Goal: Transaction & Acquisition: Purchase product/service

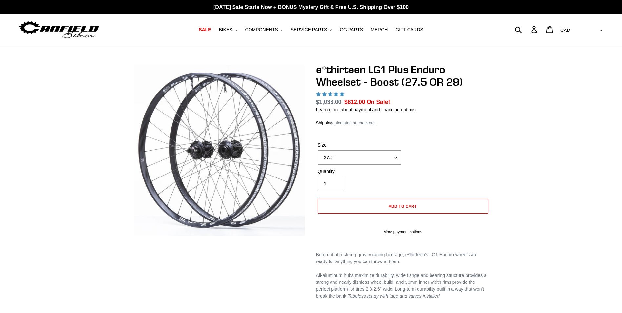
select select "highest-rating"
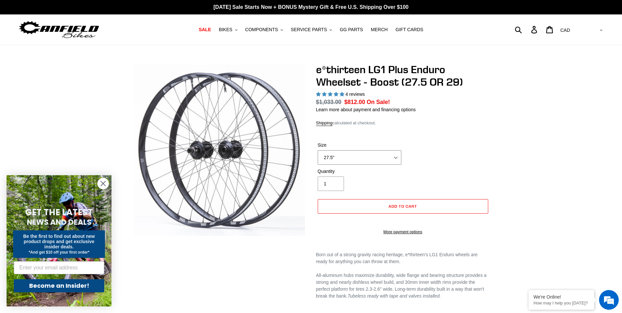
click at [383, 159] on select "27.5" 29"" at bounding box center [360, 157] width 84 height 14
click at [318, 150] on select "27.5" 29"" at bounding box center [360, 157] width 84 height 14
drag, startPoint x: 350, startPoint y: 155, endPoint x: 346, endPoint y: 156, distance: 4.9
click at [350, 155] on select "27.5" 29"" at bounding box center [360, 157] width 84 height 14
click at [318, 150] on select "27.5" 29"" at bounding box center [360, 157] width 84 height 14
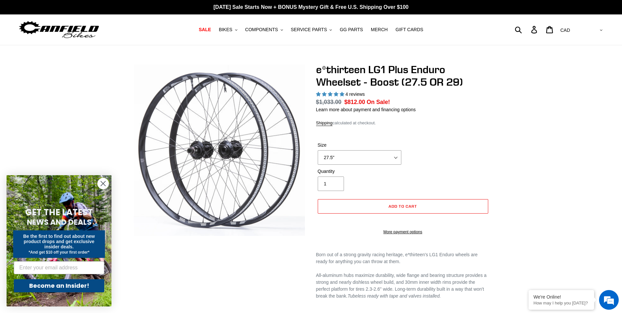
drag, startPoint x: 359, startPoint y: 149, endPoint x: 352, endPoint y: 154, distance: 8.6
click at [359, 151] on div "Size 27.5" 29"" at bounding box center [359, 153] width 87 height 23
drag, startPoint x: 343, startPoint y: 159, endPoint x: 341, endPoint y: 165, distance: 6.3
click at [343, 159] on select "27.5" 29"" at bounding box center [360, 157] width 84 height 14
select select "29""
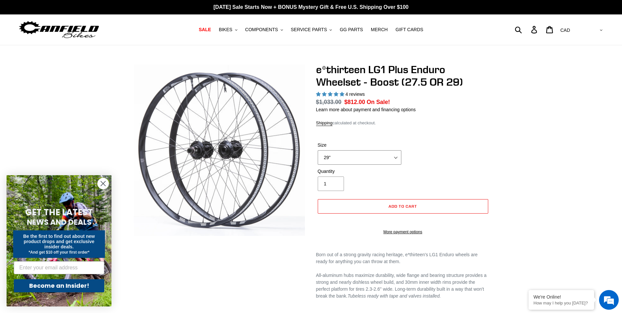
click at [318, 150] on select "27.5" 29"" at bounding box center [360, 157] width 84 height 14
click at [429, 136] on form "Size 27.5" 29" 27.5" 29" Quantity 1 Error Quantity must be 1 or more Add to cart" at bounding box center [403, 186] width 174 height 110
